Goal: Find specific page/section: Find specific page/section

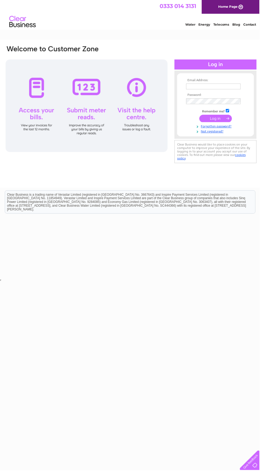
type input "trevor.h.180@hotmail.co.uk"
click at [201, 116] on input "submit" at bounding box center [217, 119] width 33 height 7
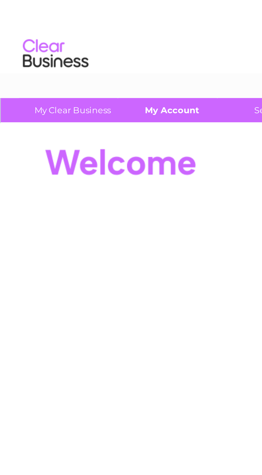
click at [73, 43] on link "My Account" at bounding box center [70, 45] width 44 height 10
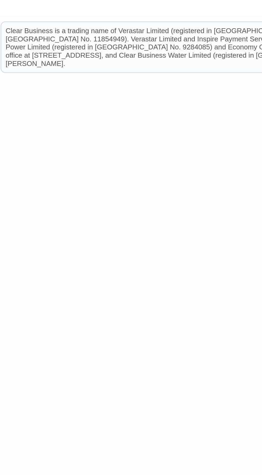
click at [112, 147] on link "Cancel" at bounding box center [111, 144] width 33 height 8
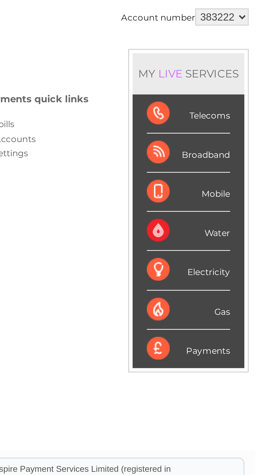
click at [220, 179] on li "Gas" at bounding box center [237, 174] width 42 height 15
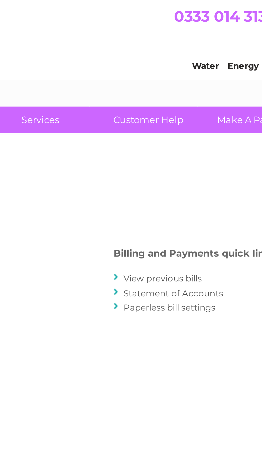
click at [166, 107] on link "View previous bills" at bounding box center [156, 105] width 29 height 4
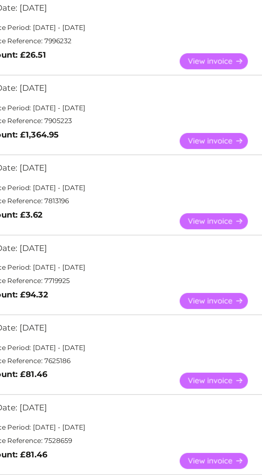
click at [139, 169] on link "View" at bounding box center [140, 168] width 39 height 8
